Goal: Task Accomplishment & Management: Manage account settings

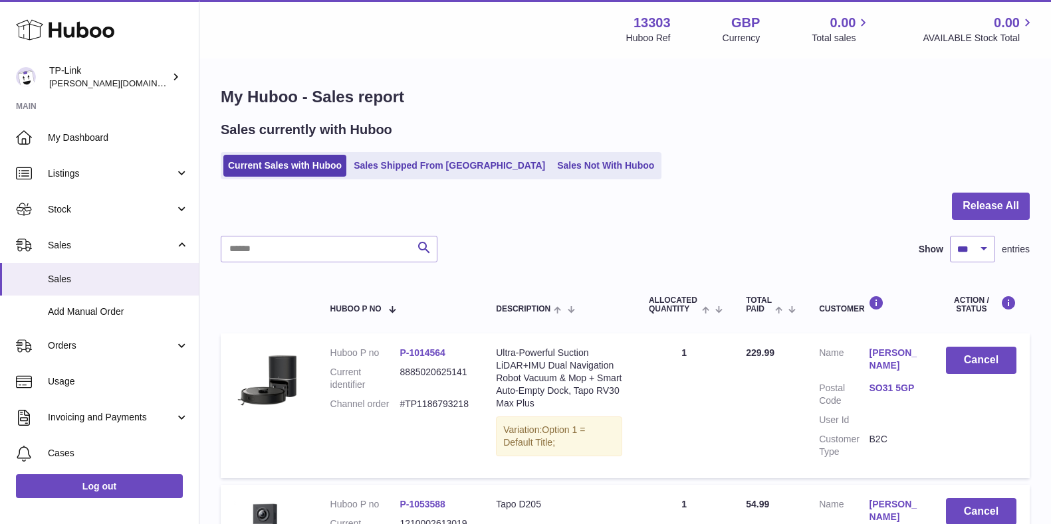
select select "***"
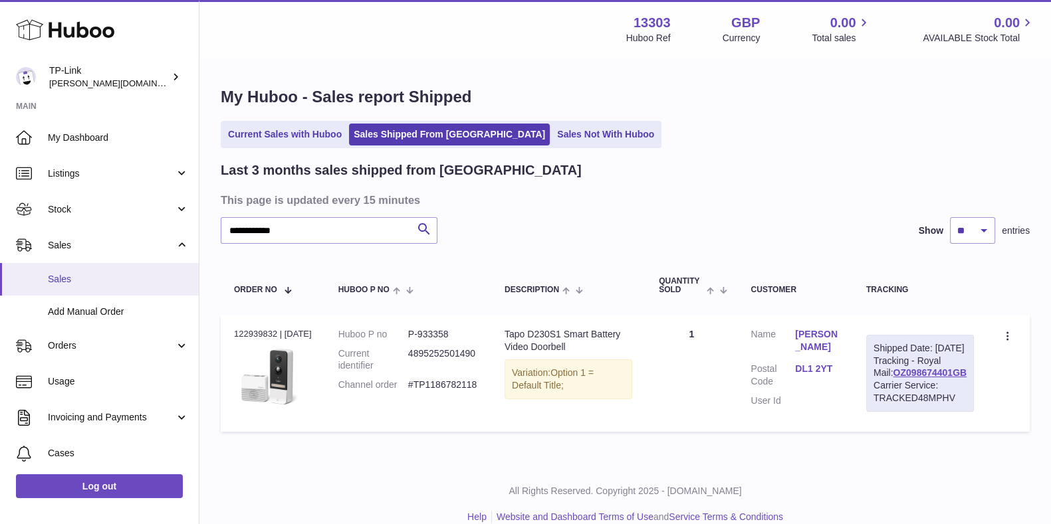
click at [78, 282] on span "Sales" at bounding box center [118, 279] width 141 height 13
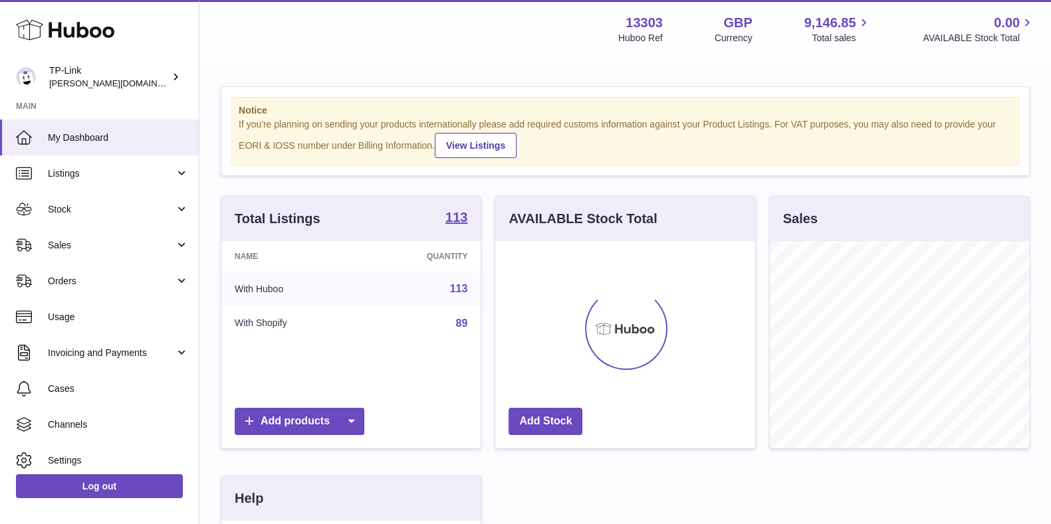
scroll to position [207, 258]
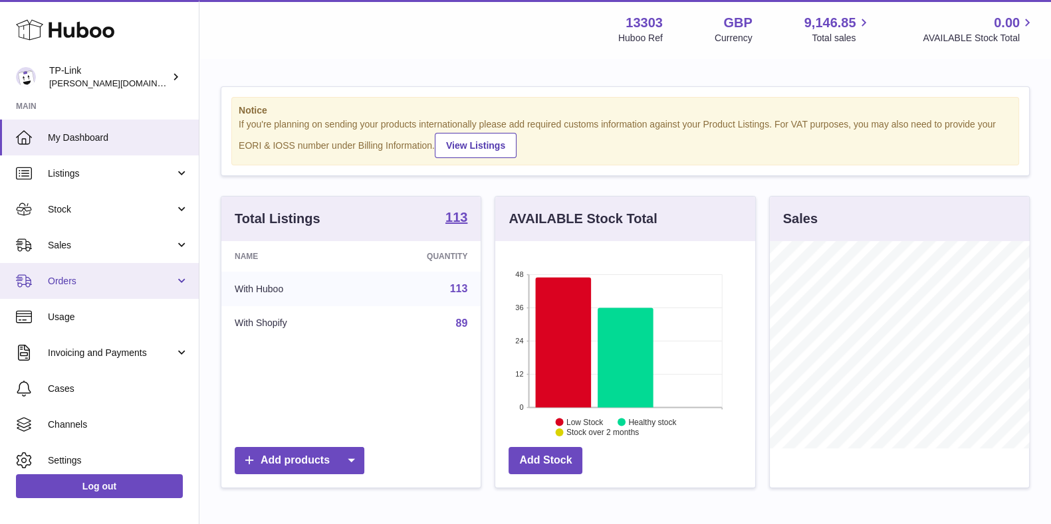
click at [100, 280] on span "Orders" at bounding box center [111, 281] width 127 height 13
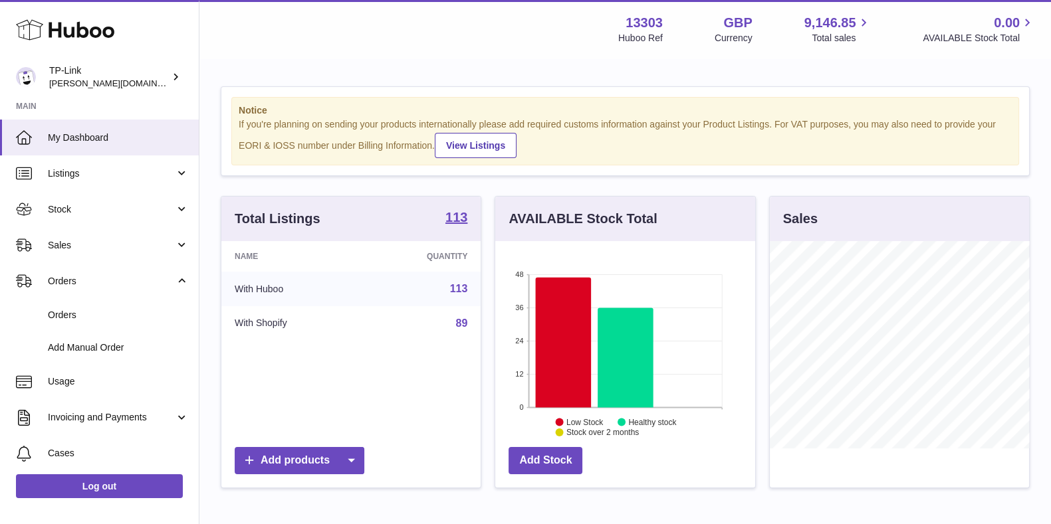
click at [731, 68] on div "Notice If you're planning on sending your products internationally please add r…" at bounding box center [624, 427] width 851 height 734
click at [106, 241] on span "Sales" at bounding box center [111, 245] width 127 height 13
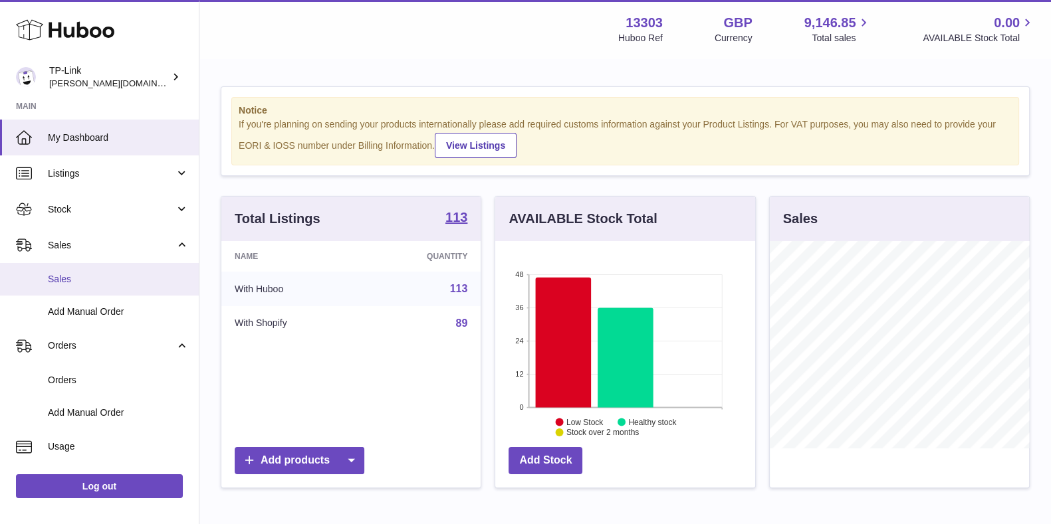
click at [110, 286] on link "Sales" at bounding box center [99, 279] width 199 height 33
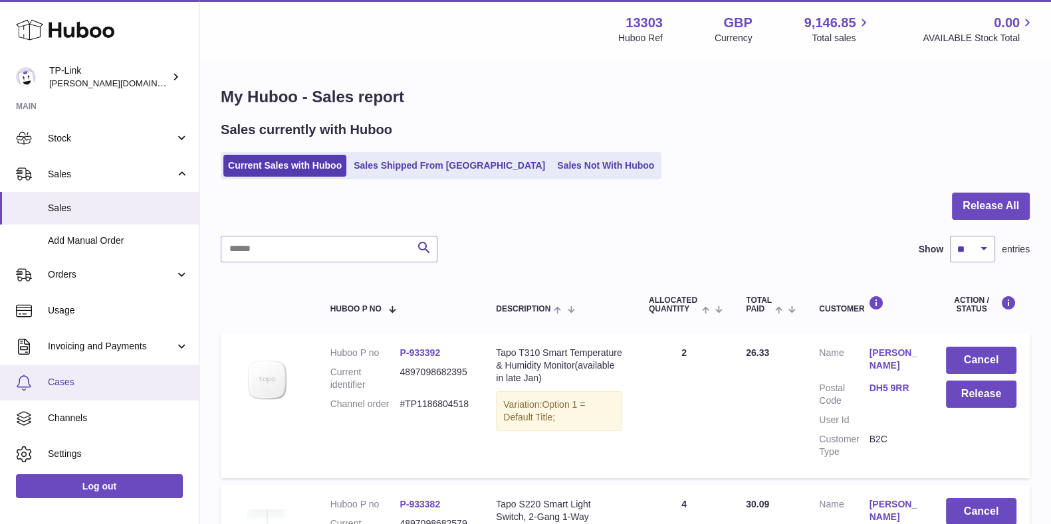
scroll to position [82, 0]
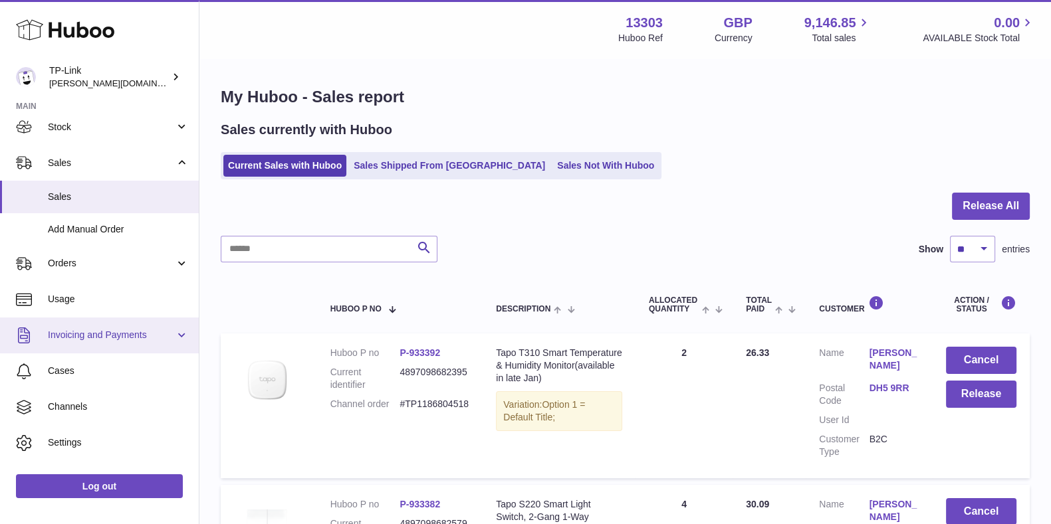
click at [118, 329] on span "Invoicing and Payments" at bounding box center [111, 335] width 127 height 13
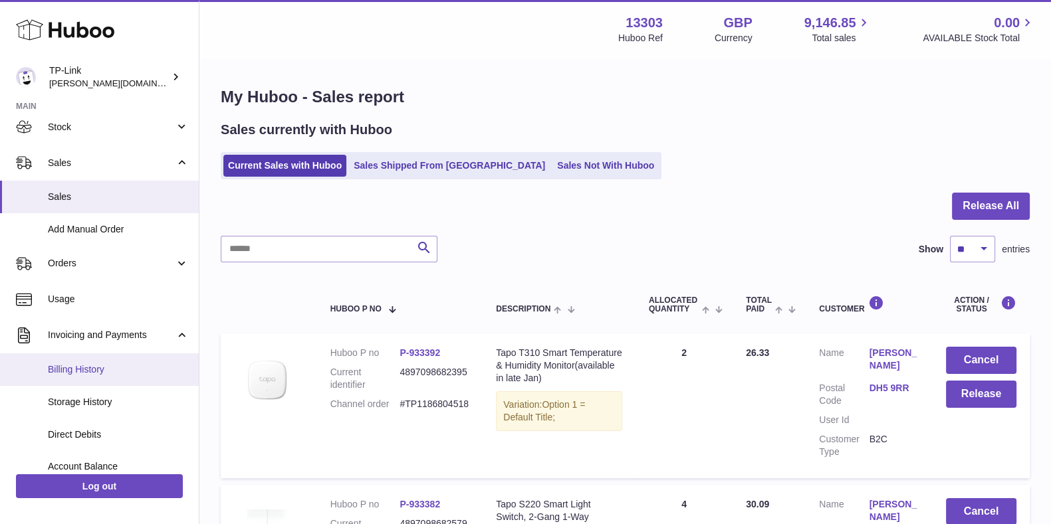
click at [110, 369] on span "Billing History" at bounding box center [118, 369] width 141 height 13
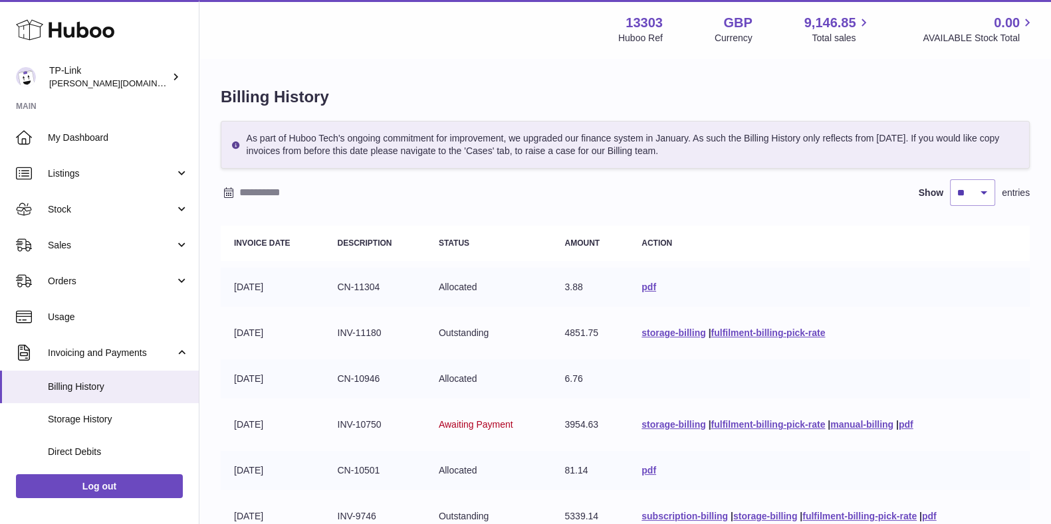
click at [645, 193] on div "Show ** ** ** *** entries" at bounding box center [625, 192] width 809 height 27
click at [869, 425] on link "manual-billing" at bounding box center [861, 424] width 63 height 11
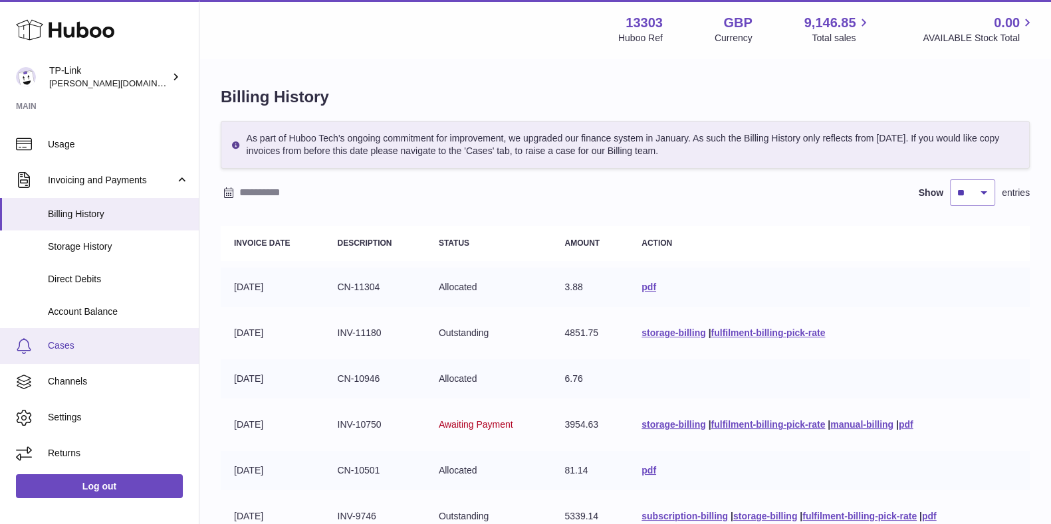
click at [103, 337] on link "Cases" at bounding box center [99, 346] width 199 height 36
click at [695, 81] on div "Billing History As part of Huboo Tech's ongoing commitment for improvement, we …" at bounding box center [624, 423] width 851 height 726
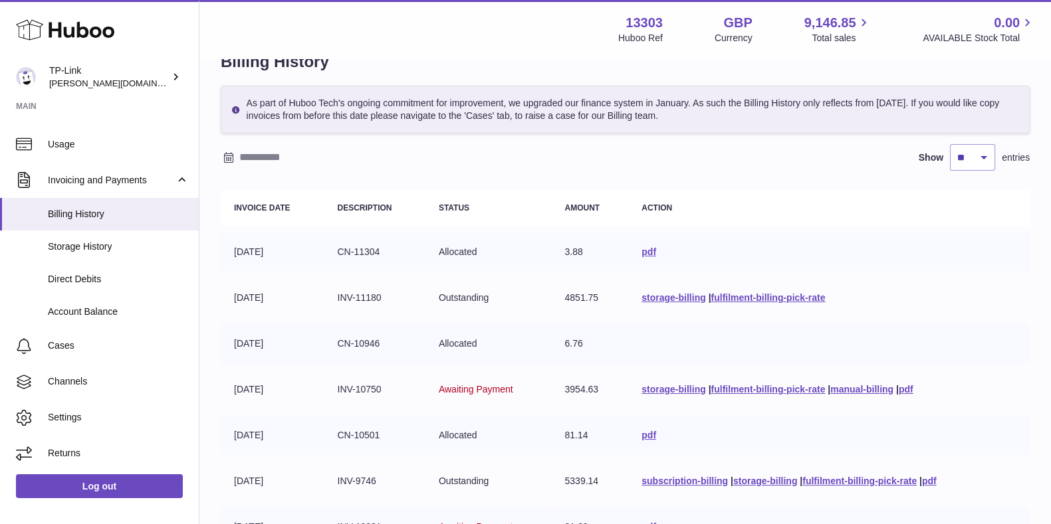
scroll to position [82, 0]
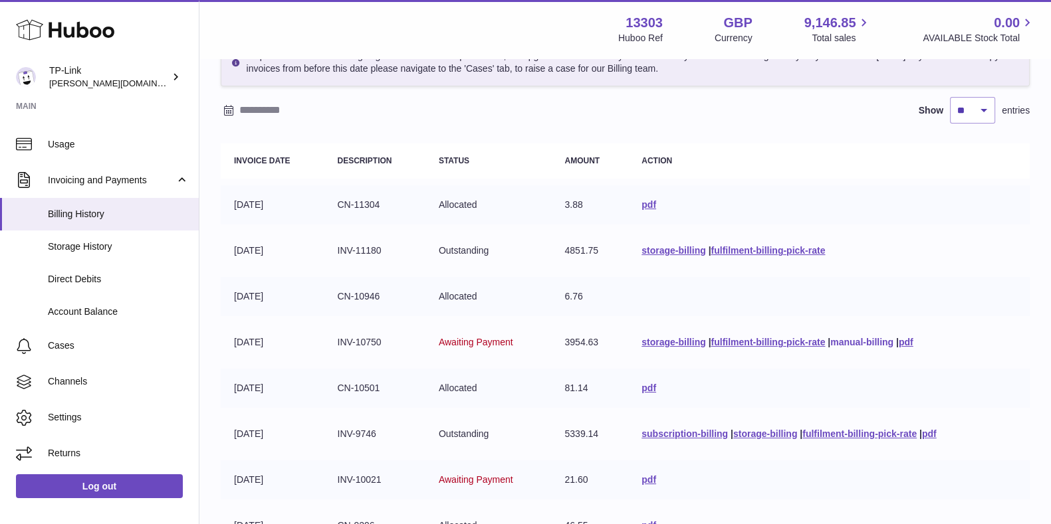
click at [866, 339] on link "manual-billing" at bounding box center [861, 342] width 63 height 11
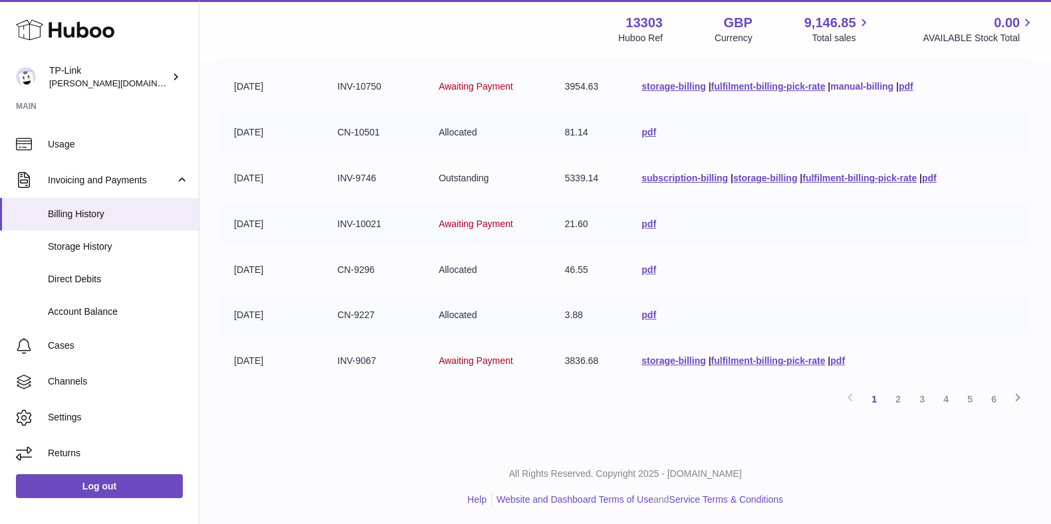
scroll to position [340, 0]
click at [896, 400] on link "2" at bounding box center [898, 398] width 24 height 24
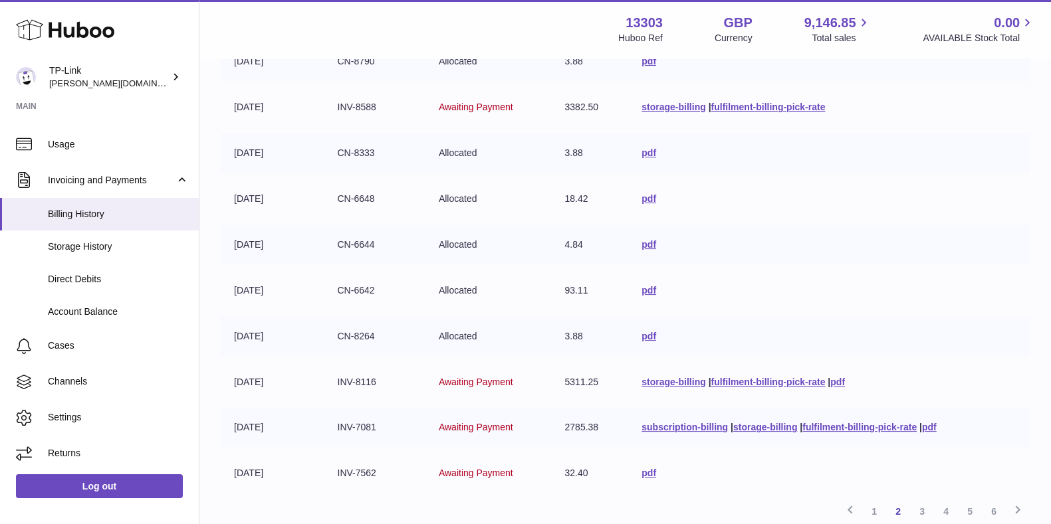
scroll to position [340, 0]
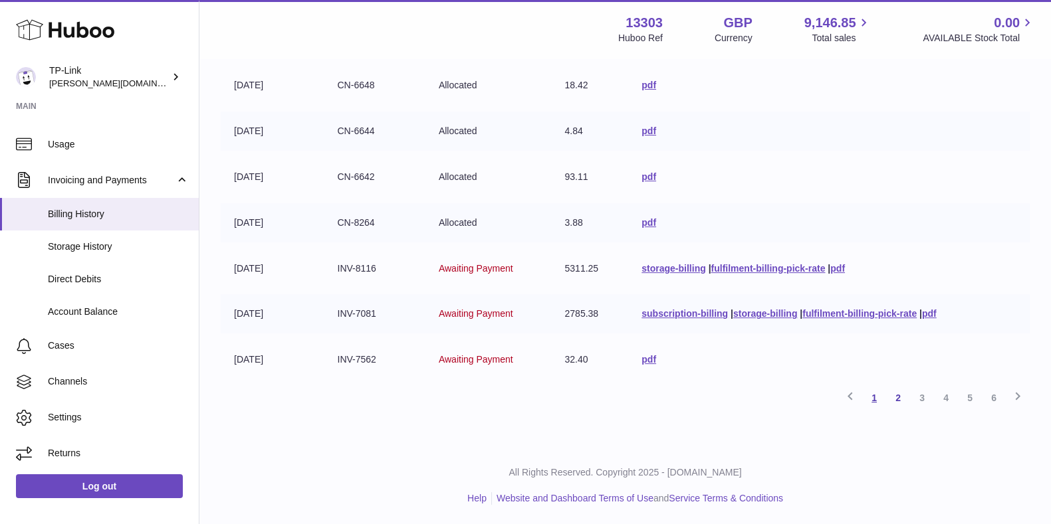
click at [873, 395] on link "1" at bounding box center [874, 398] width 24 height 24
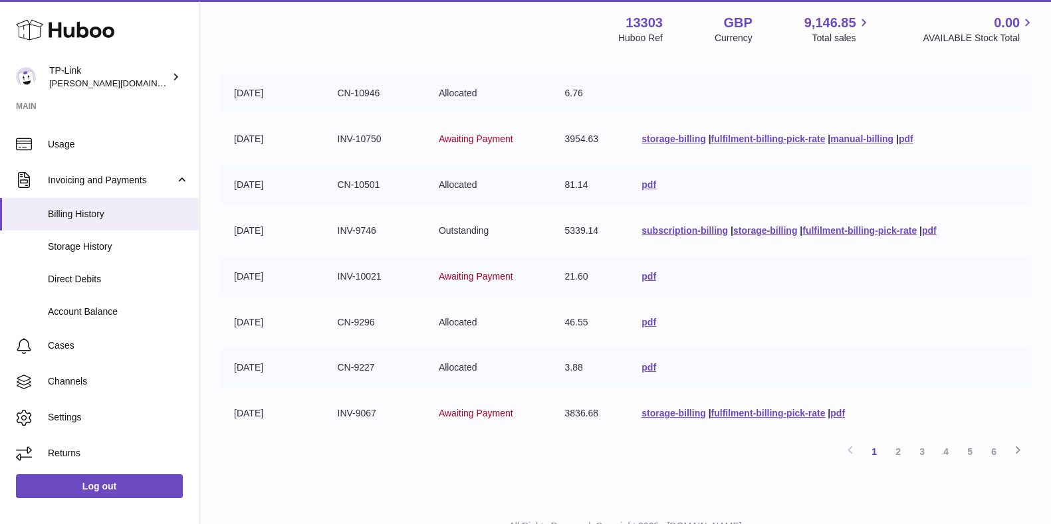
scroll to position [340, 0]
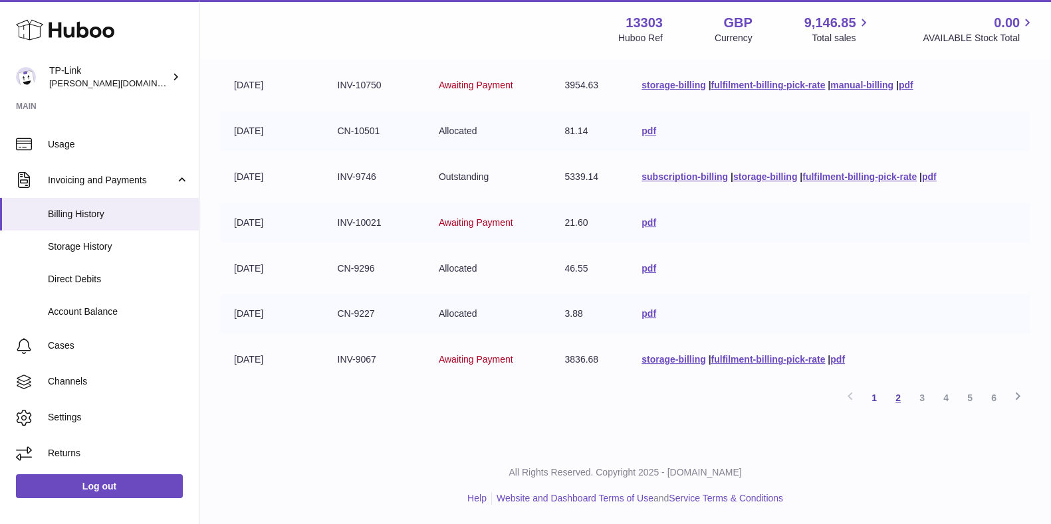
click at [900, 405] on link "2" at bounding box center [898, 398] width 24 height 24
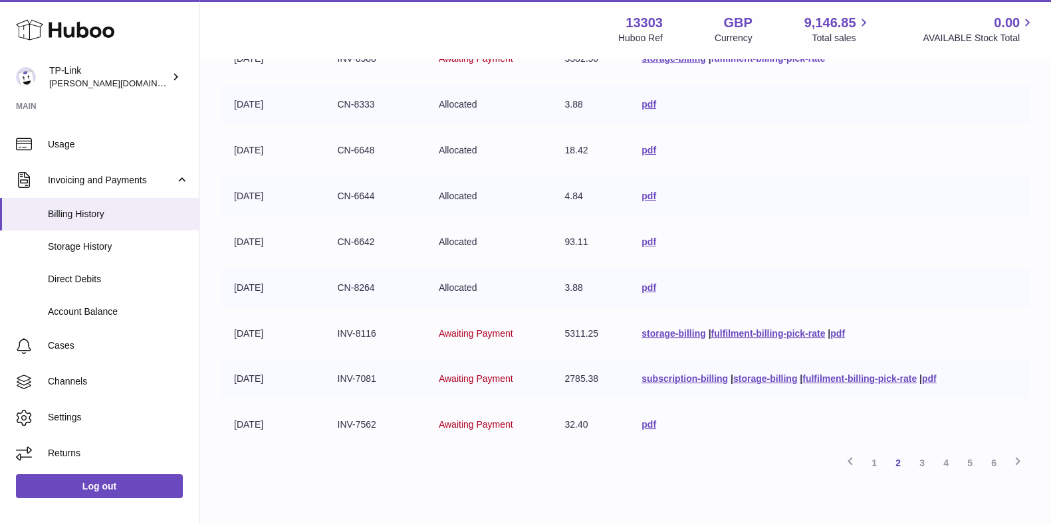
scroll to position [308, 0]
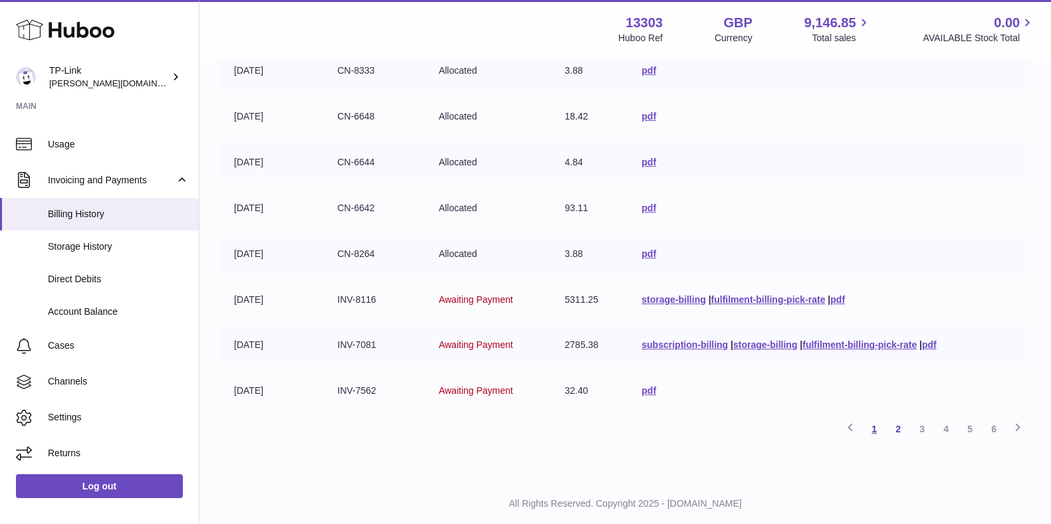
click at [871, 429] on link "1" at bounding box center [874, 429] width 24 height 24
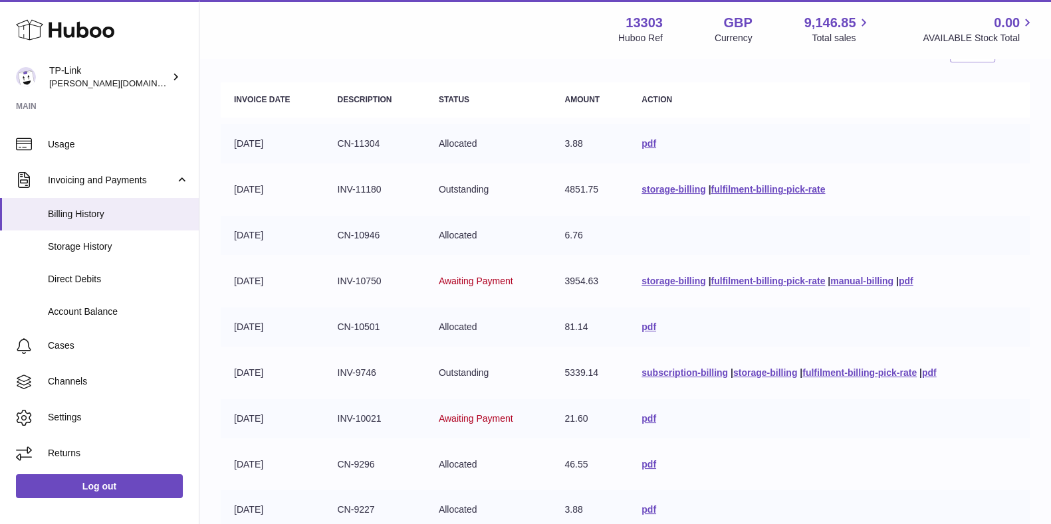
scroll to position [60, 0]
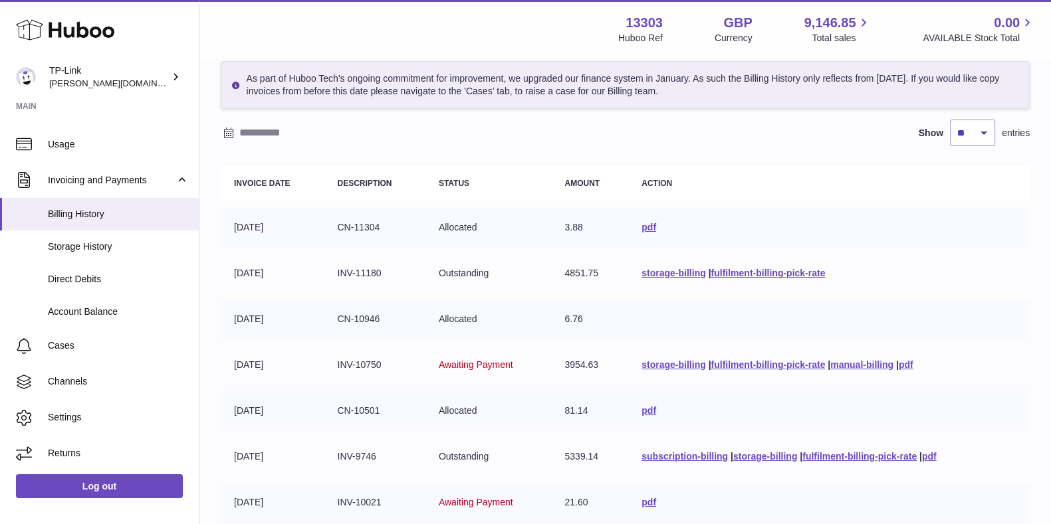
click at [649, 320] on td at bounding box center [828, 319] width 401 height 39
click at [641, 409] on link "pdf" at bounding box center [648, 410] width 15 height 11
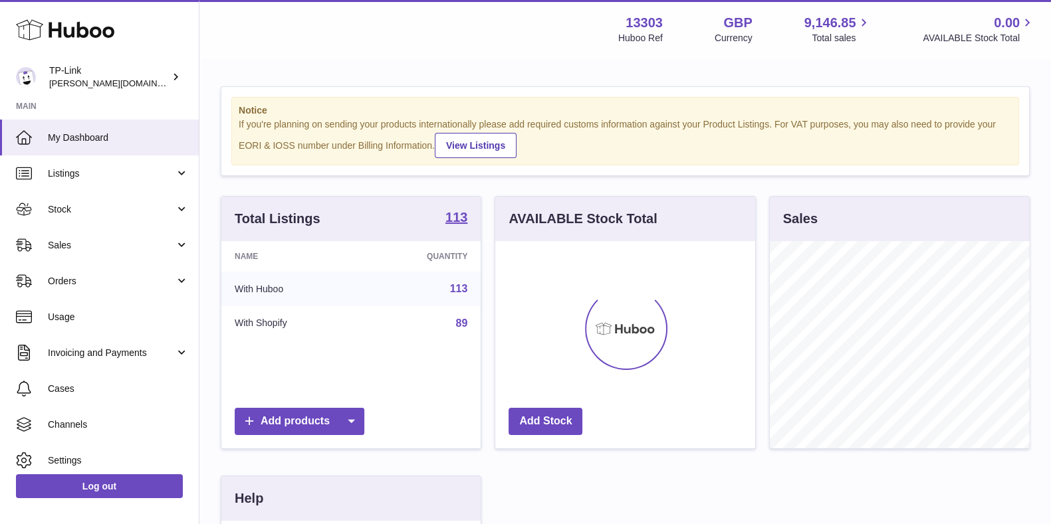
scroll to position [207, 258]
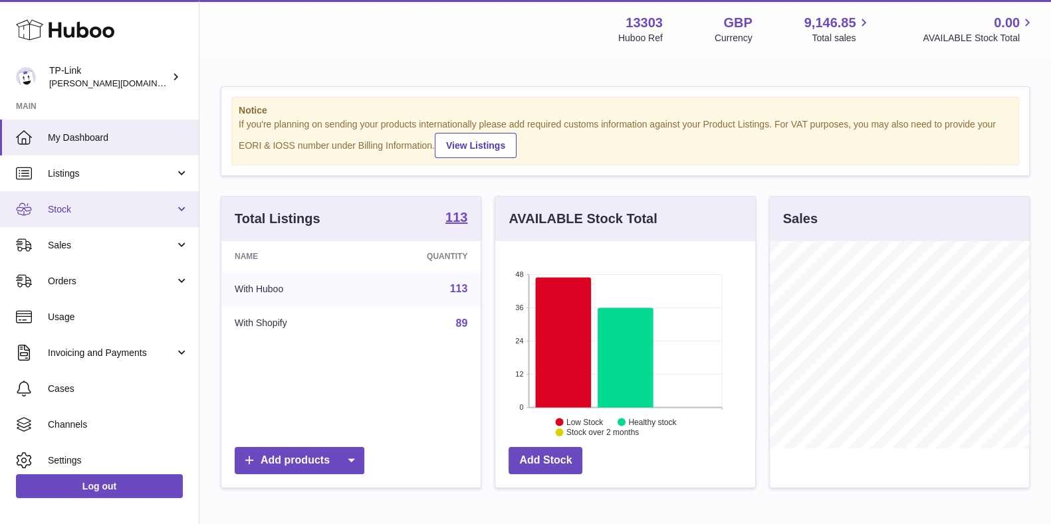
click at [120, 220] on link "Stock" at bounding box center [99, 209] width 199 height 36
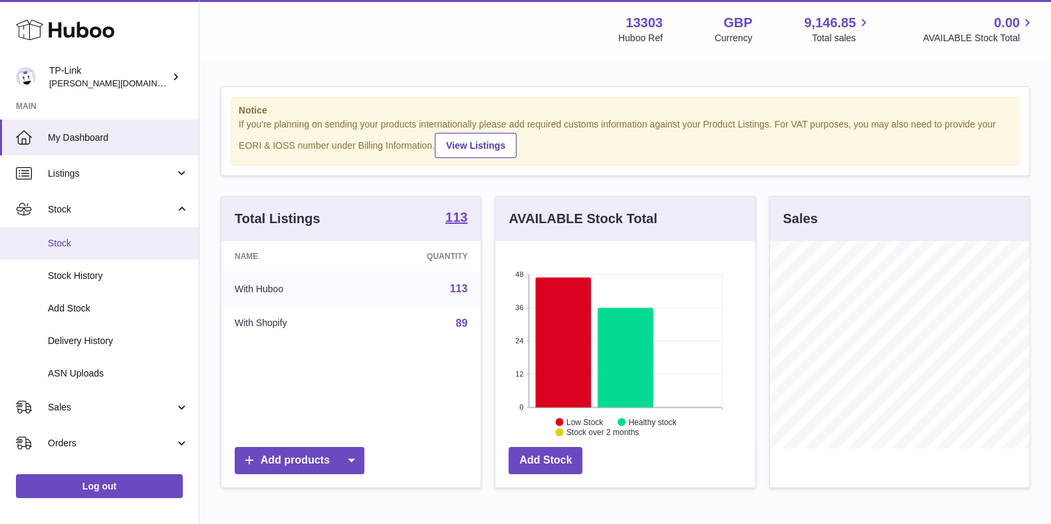
click at [123, 252] on link "Stock" at bounding box center [99, 243] width 199 height 33
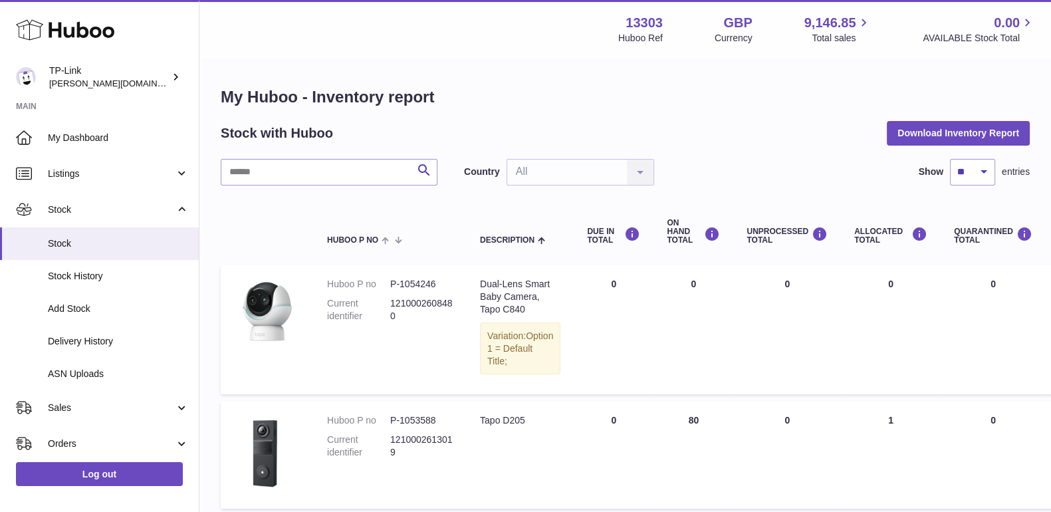
click at [128, 377] on span "ASN Uploads" at bounding box center [118, 373] width 141 height 13
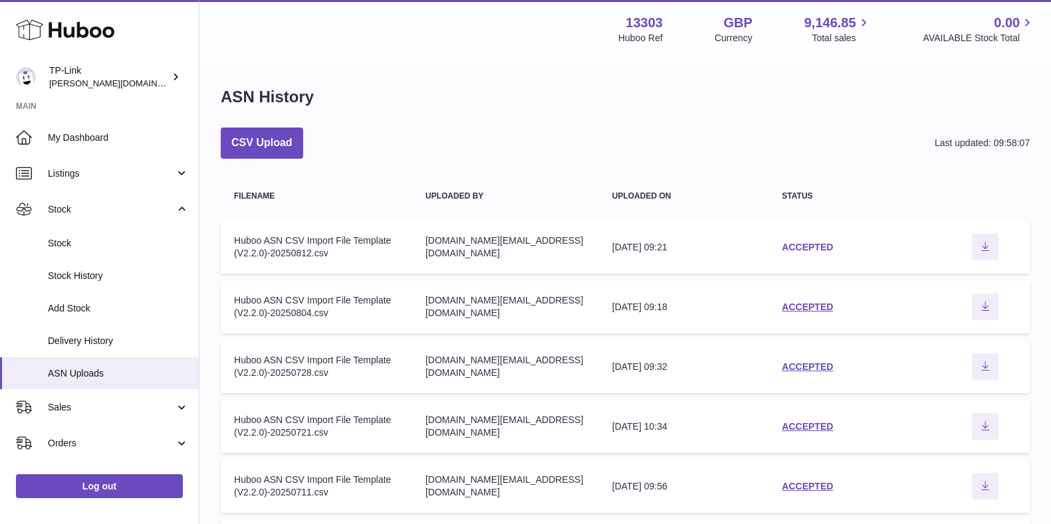
click at [810, 247] on link "ACCEPTED" at bounding box center [806, 247] width 51 height 11
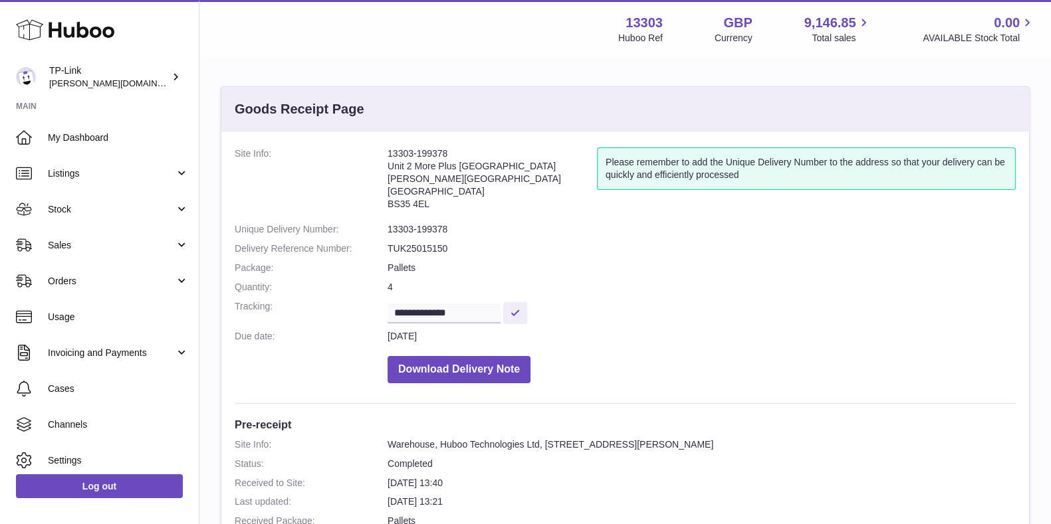
scroll to position [415, 0]
